Goal: Find specific page/section: Find specific page/section

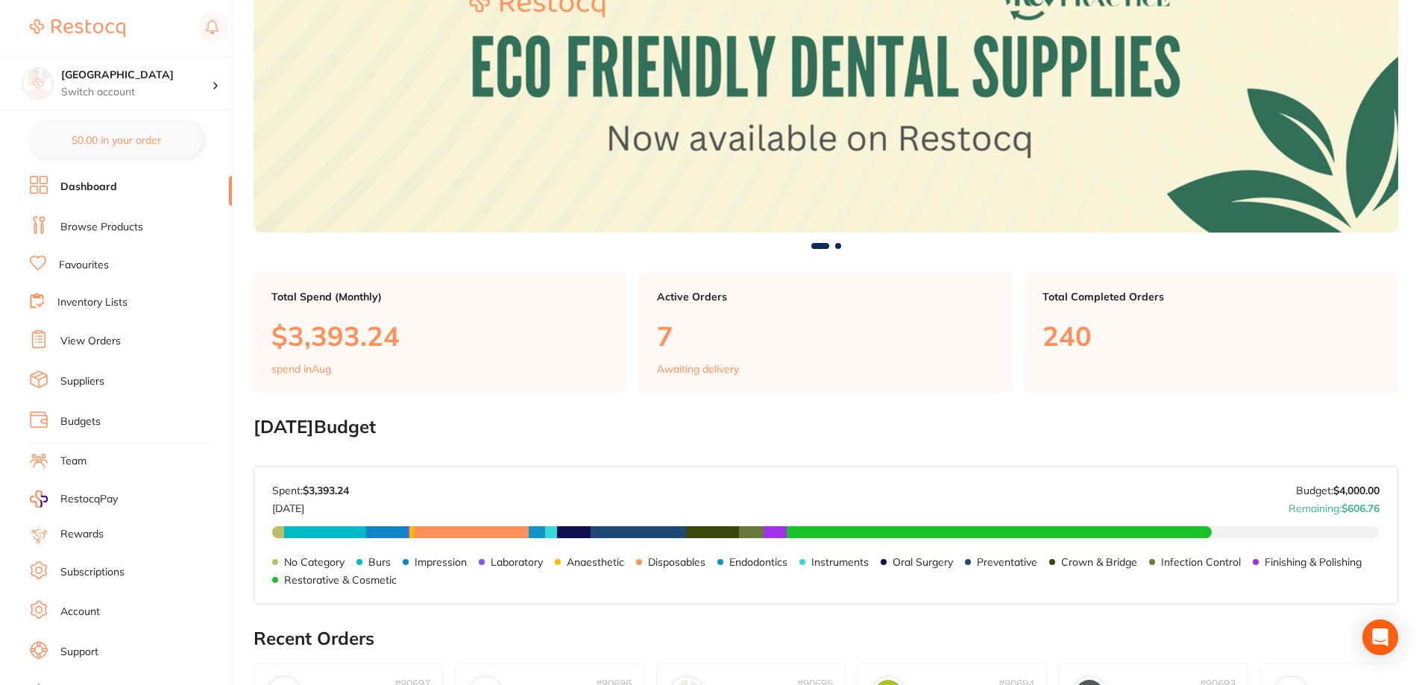
scroll to position [149, 0]
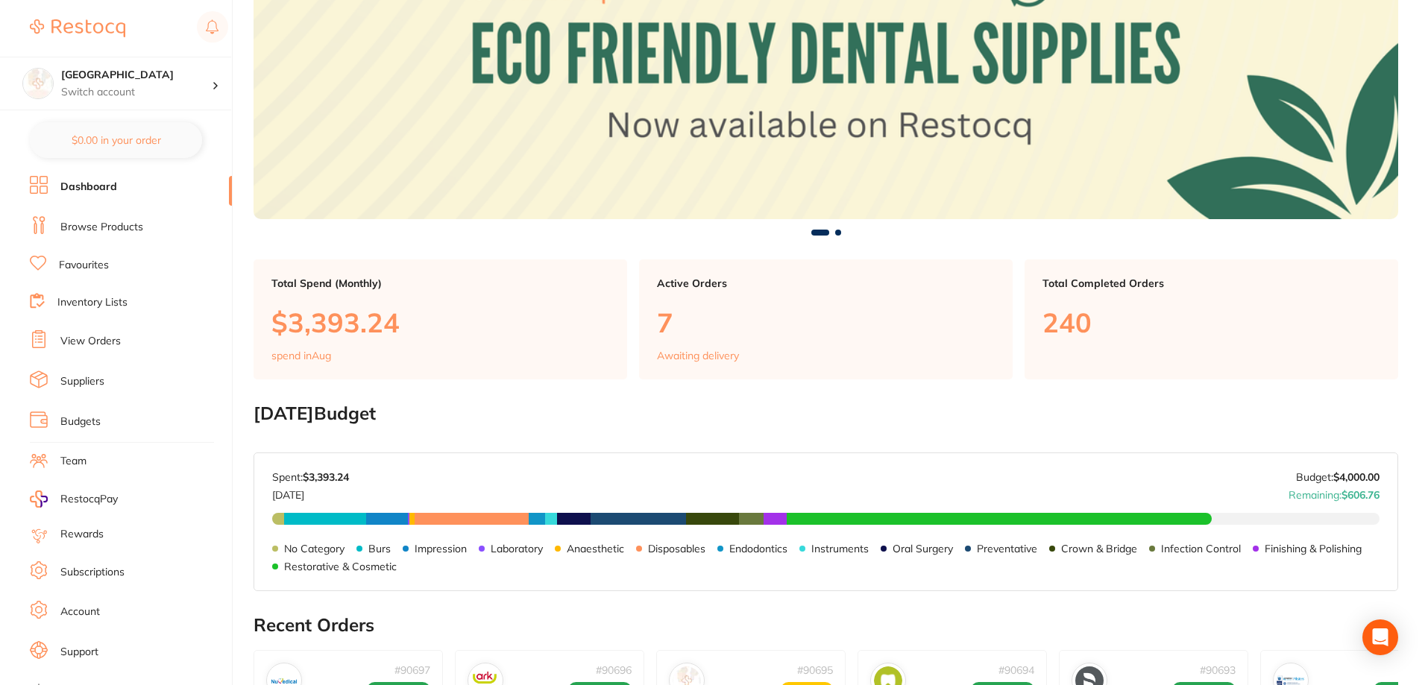
click at [83, 223] on link "Browse Products" at bounding box center [101, 227] width 83 height 15
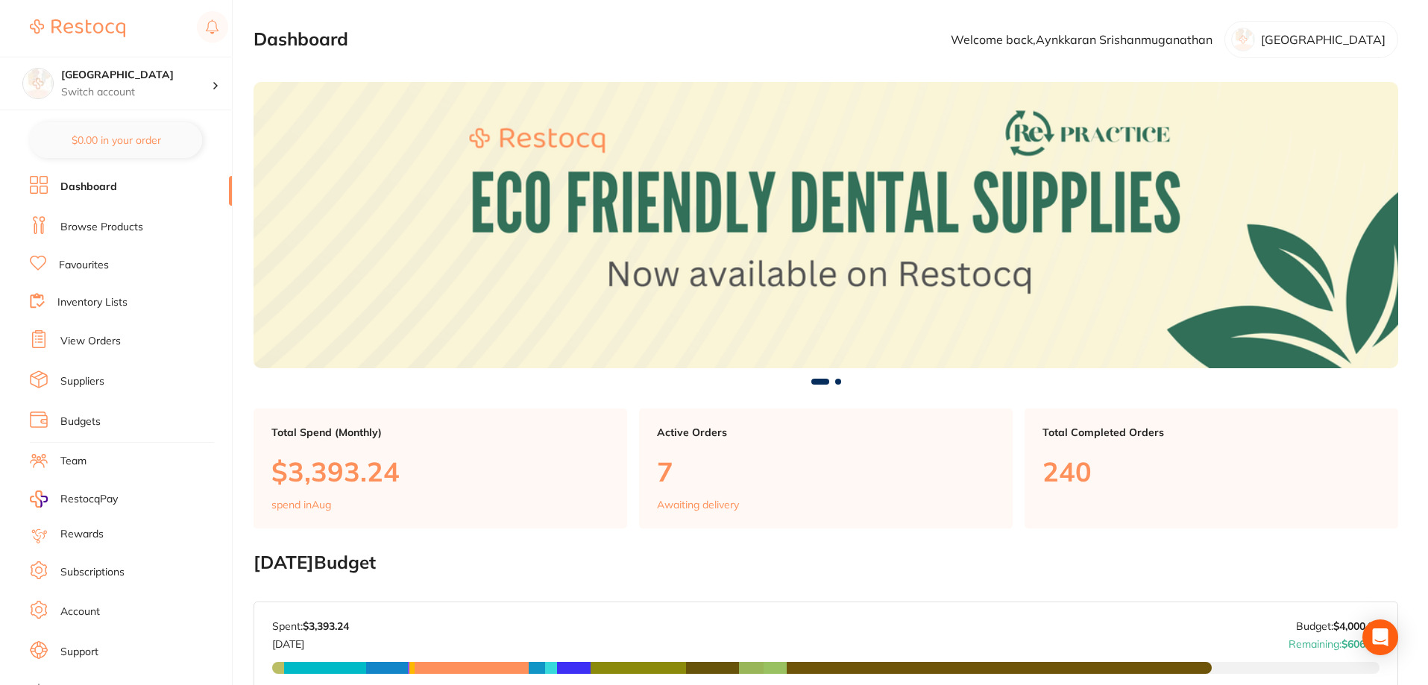
click at [92, 226] on link "Browse Products" at bounding box center [101, 227] width 83 height 15
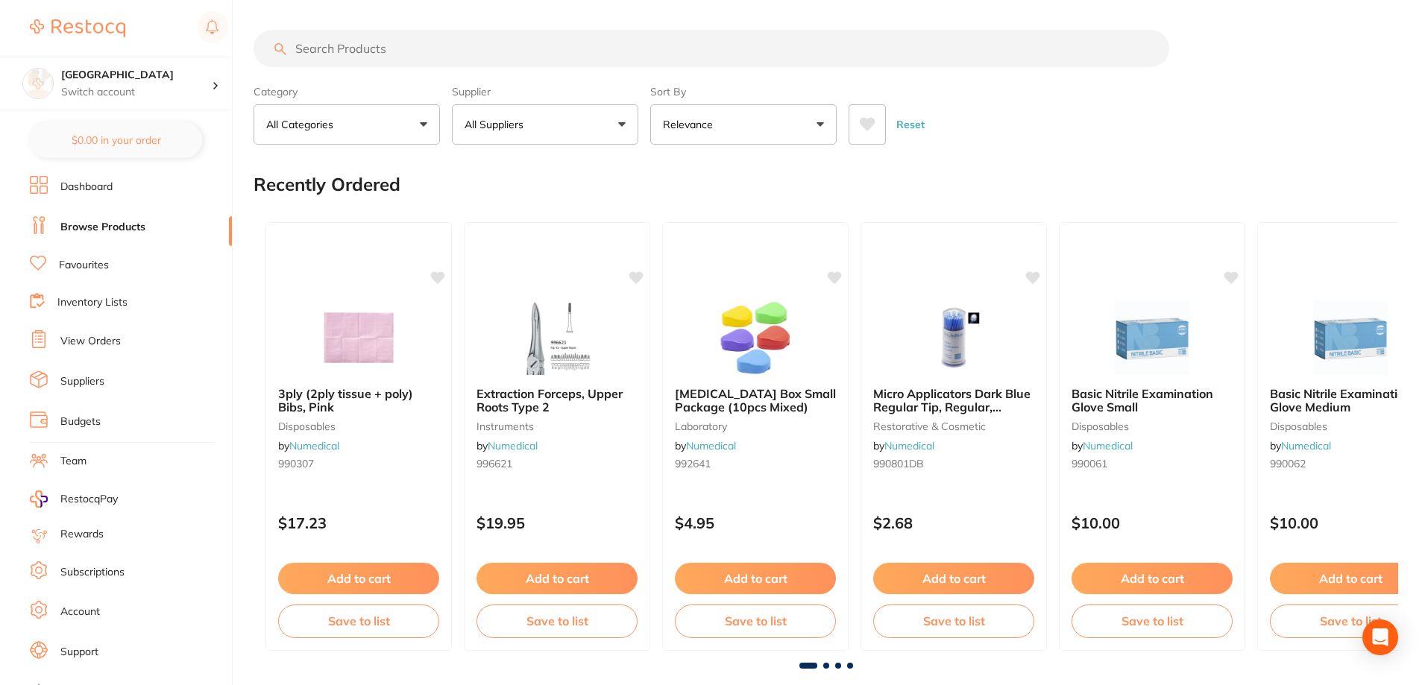
click at [380, 51] on input "search" at bounding box center [712, 48] width 916 height 37
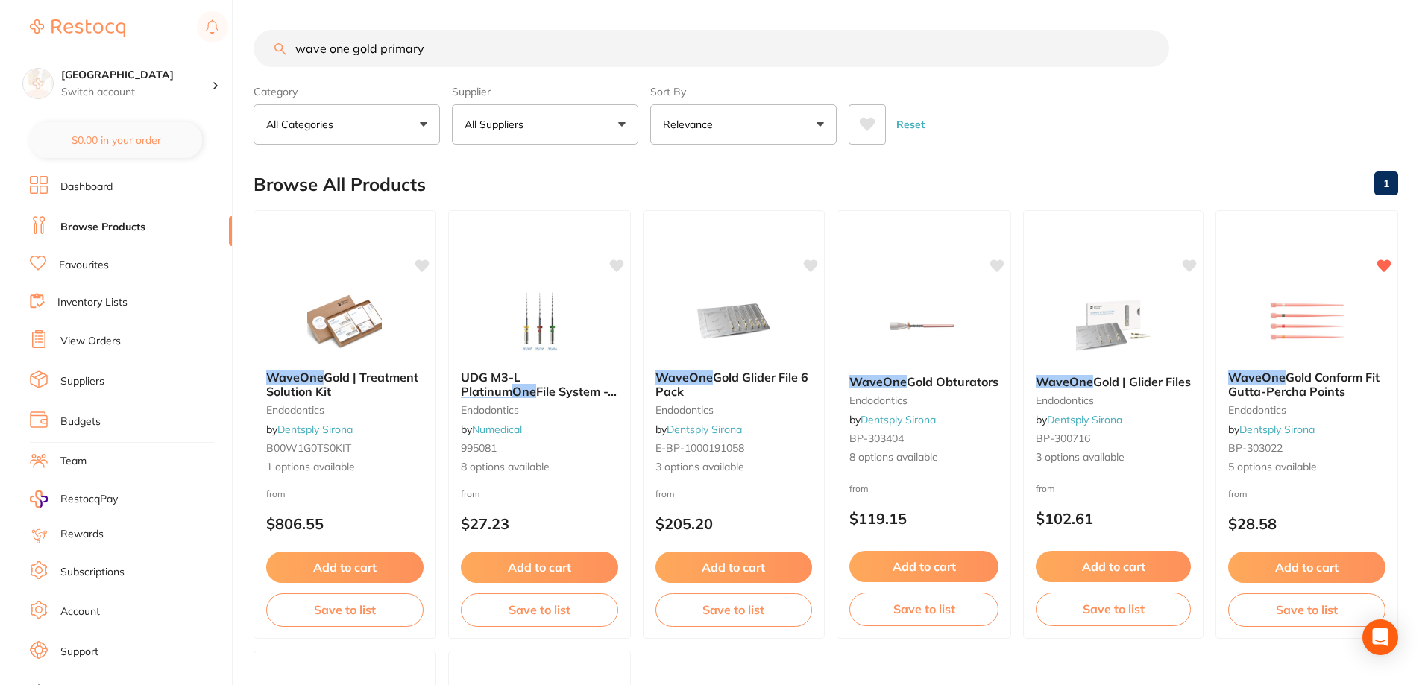
type input "wave one gold primary"
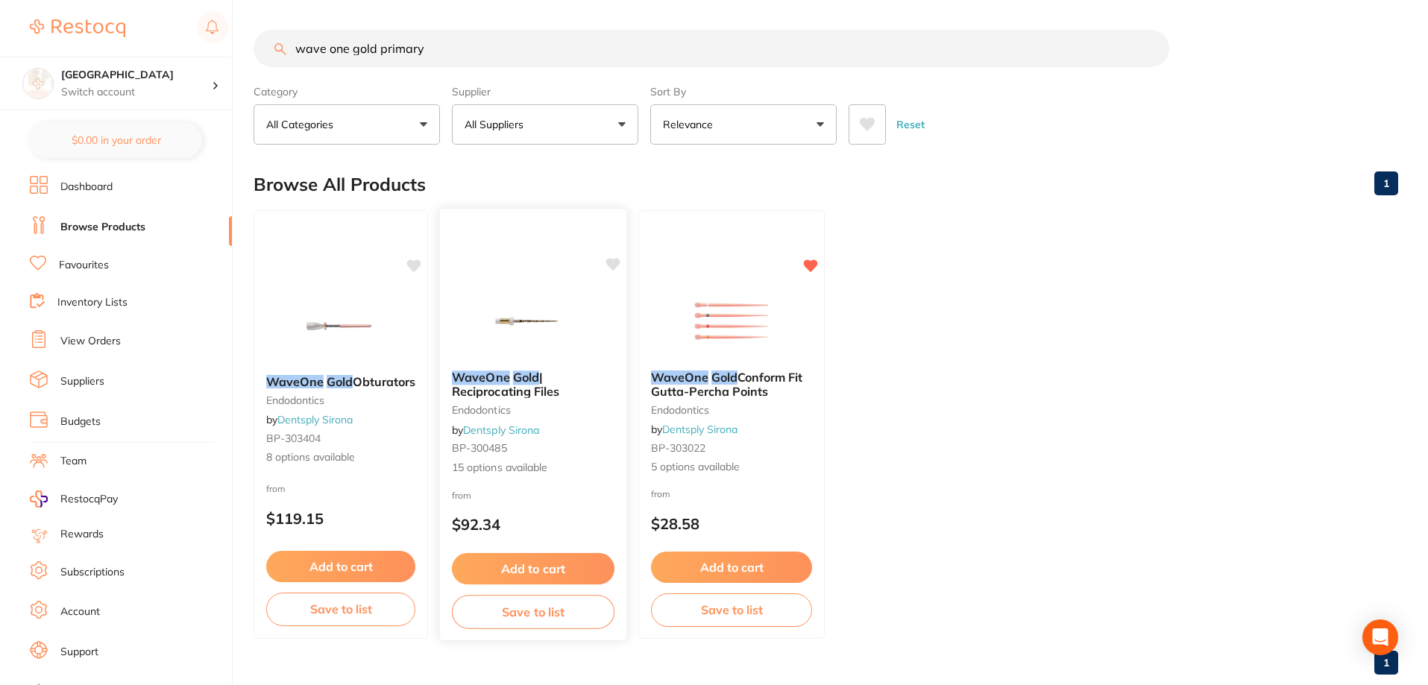
click at [530, 382] on em "Gold" at bounding box center [526, 377] width 26 height 15
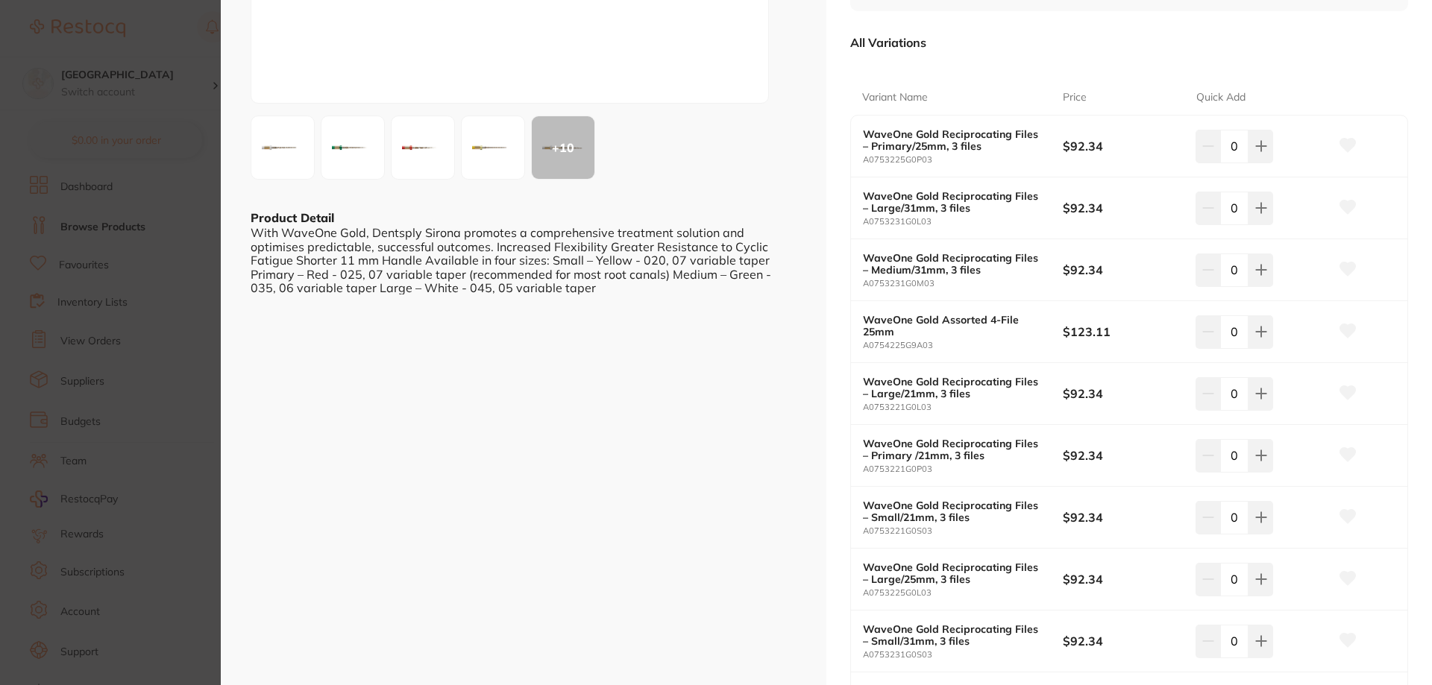
scroll to position [149, 0]
